Goal: Task Accomplishment & Management: Complete application form

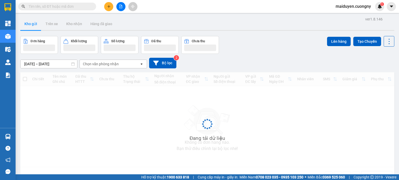
click at [105, 5] on div at bounding box center [120, 6] width 39 height 9
drag, startPoint x: 103, startPoint y: 5, endPoint x: 110, endPoint y: 6, distance: 6.8
click at [110, 6] on icon "plus" at bounding box center [109, 7] width 4 height 4
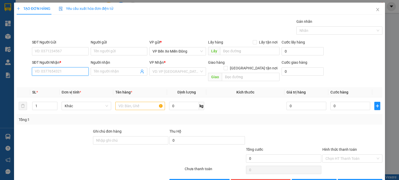
click at [70, 67] on input "SĐT Người Nhận *" at bounding box center [60, 71] width 57 height 8
click at [66, 79] on div "0972906808 - chị [PERSON_NAME]" at bounding box center [63, 82] width 57 height 6
type input "0972906808"
type input "chị tâm"
type input "[GEOGRAPHIC_DATA] , [GEOGRAPHIC_DATA]"
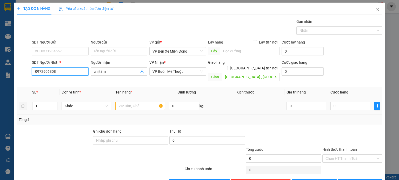
type input "0972906808"
click at [131, 102] on input "text" at bounding box center [140, 106] width 50 height 8
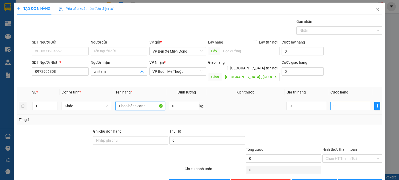
type input "1 bao bánh canh"
click at [337, 102] on input "0" at bounding box center [350, 106] width 40 height 8
type input "007"
type input "7"
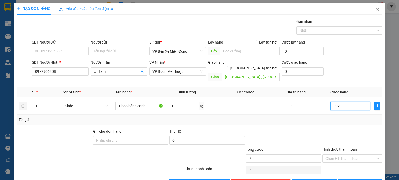
type input "00"
type input "0"
type input "008"
type input "8"
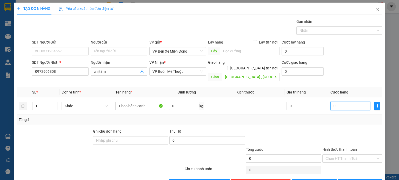
type input "8"
type input "0.080"
type input "80"
type input "80.000"
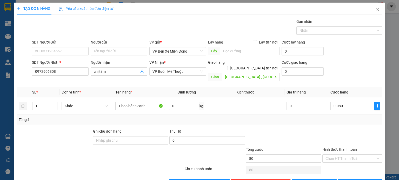
type input "80.000"
click at [291, 134] on div at bounding box center [283, 138] width 76 height 18
click at [314, 180] on span "[PERSON_NAME]" at bounding box center [317, 184] width 28 height 6
type input "0"
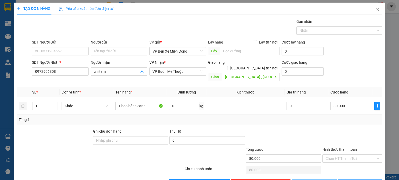
type input "0"
